Goal: Information Seeking & Learning: Learn about a topic

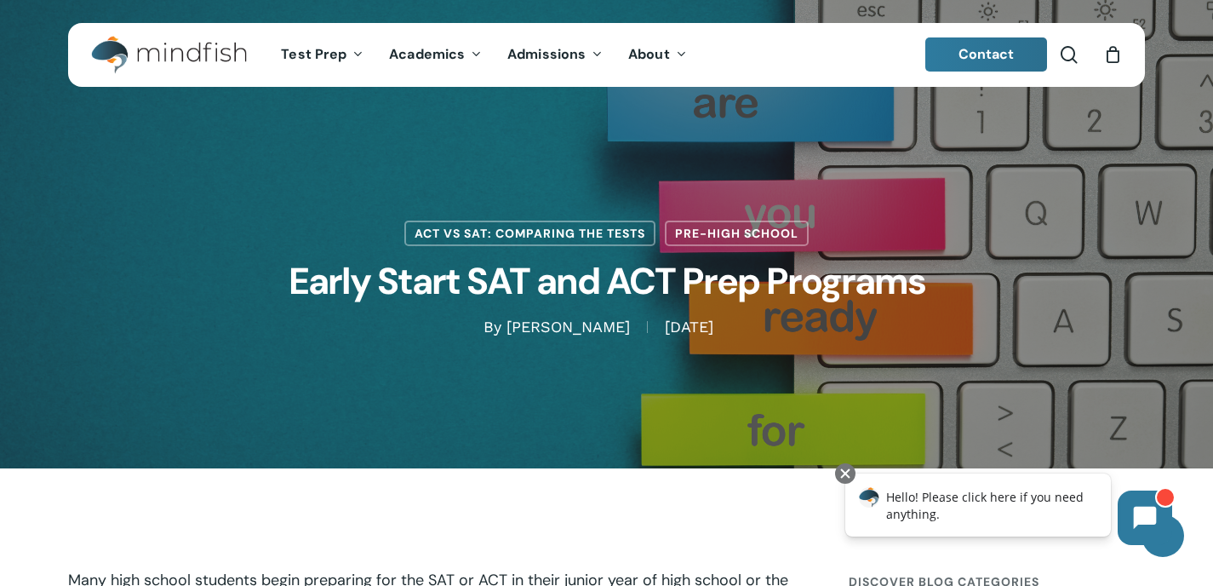
click at [168, 49] on img "Main Menu" at bounding box center [160, 55] width 139 height 38
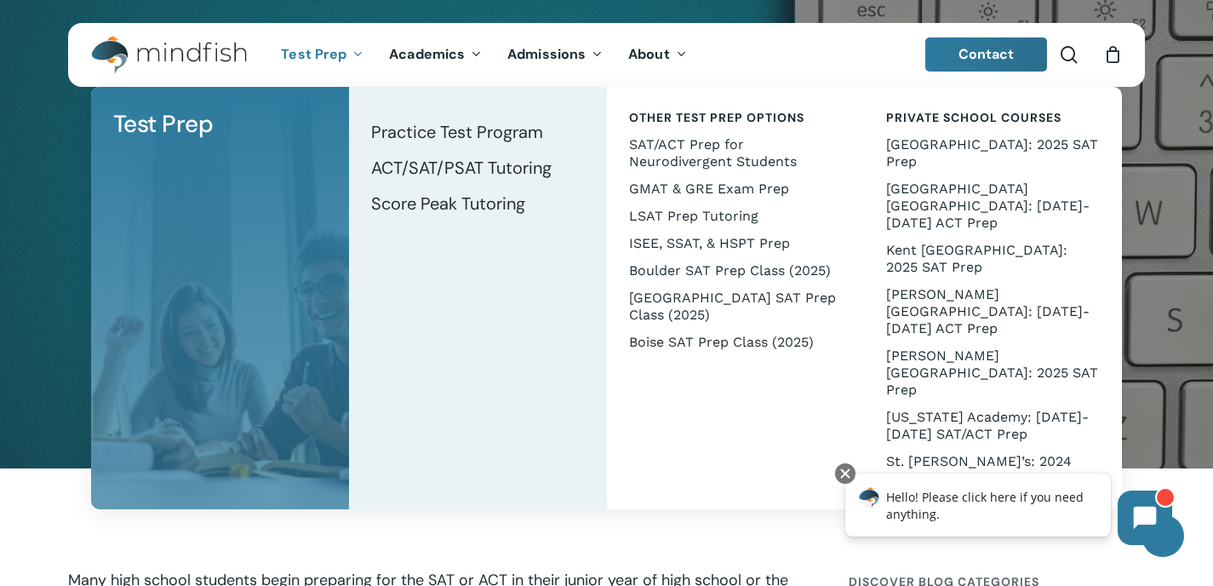
click at [21, 136] on div "ACT vs SAT: Comparing the Tests Pre-High School Early Start SAT and ACT Prep Pr…" at bounding box center [606, 234] width 1213 height 468
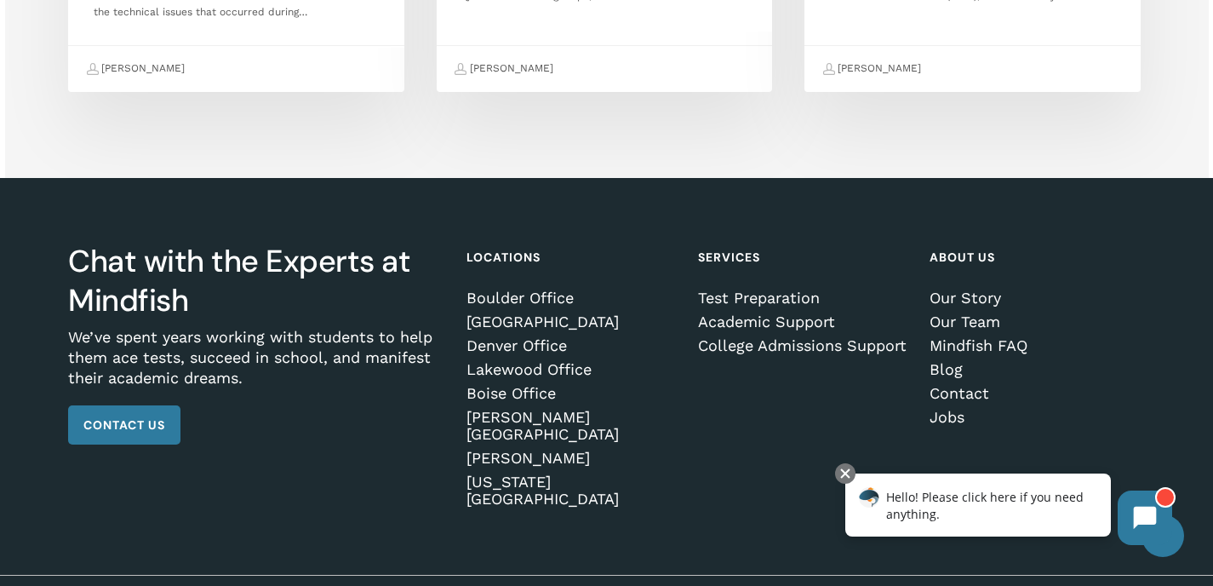
scroll to position [4173, 0]
